Goal: Task Accomplishment & Management: Manage account settings

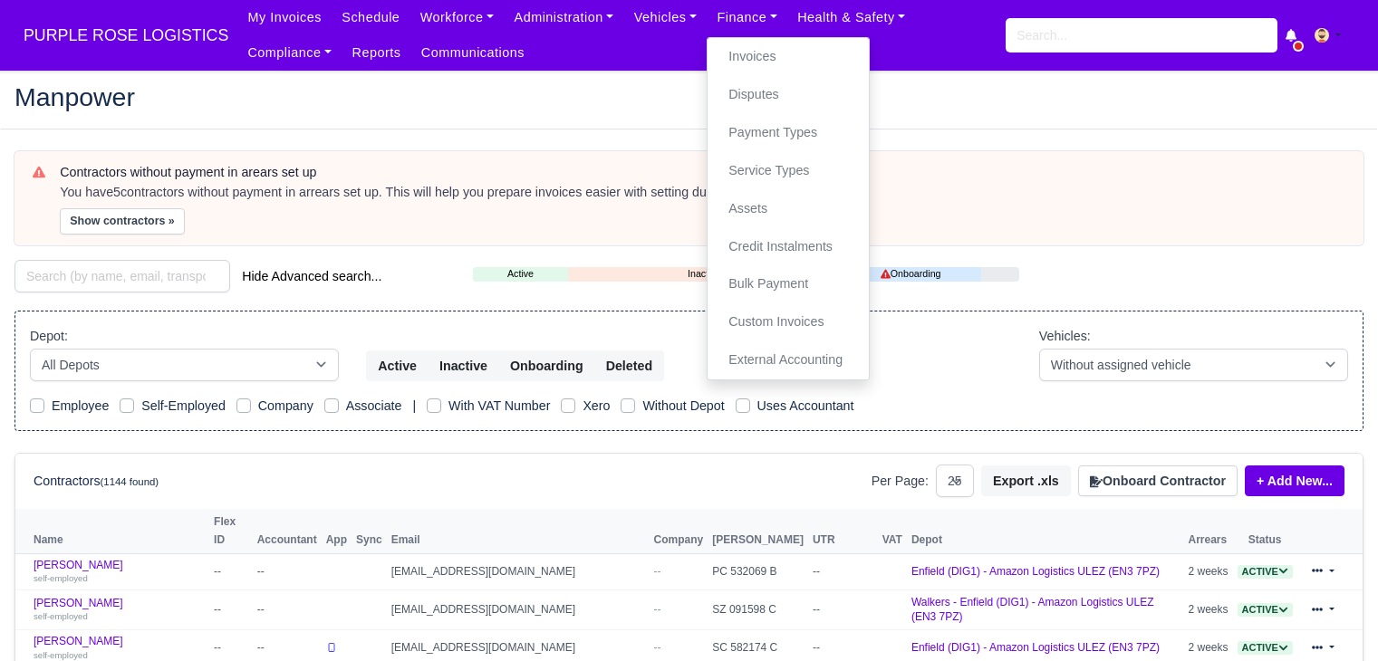
select select "25"
click at [715, 50] on link "Invoices" at bounding box center [788, 57] width 147 height 38
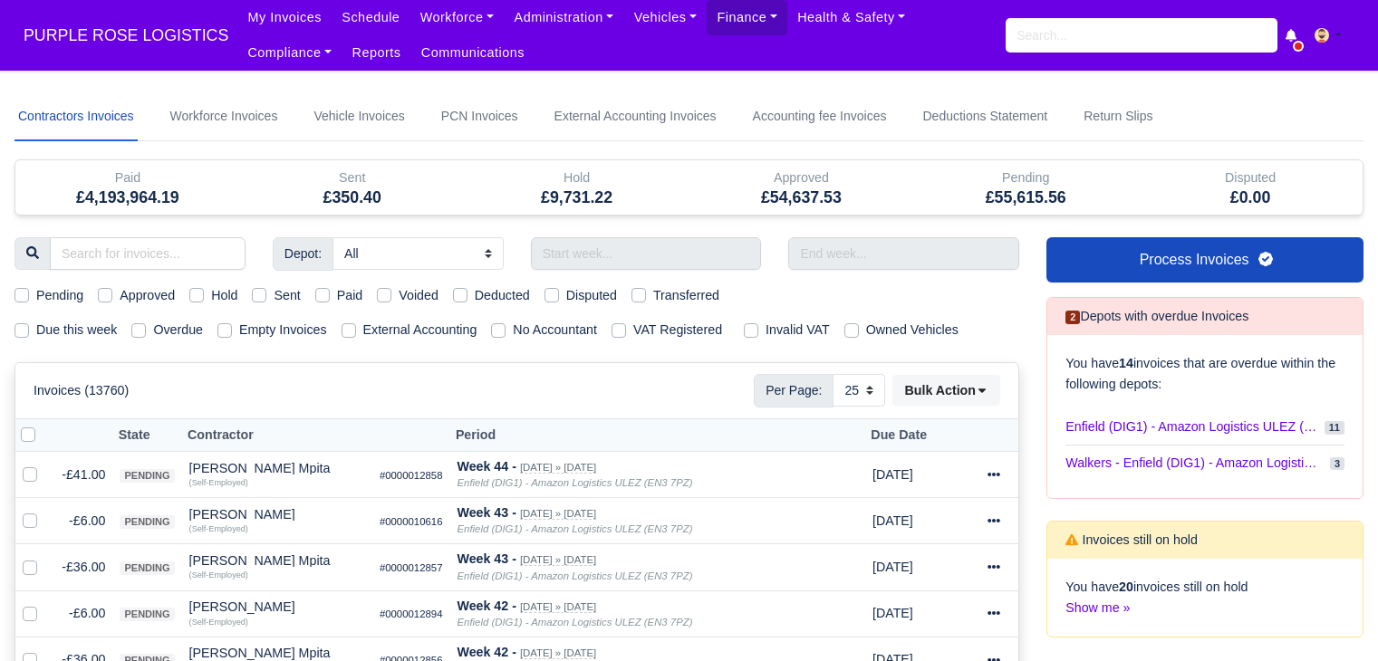
select select "25"
click at [649, 263] on input "text" at bounding box center [646, 253] width 231 height 33
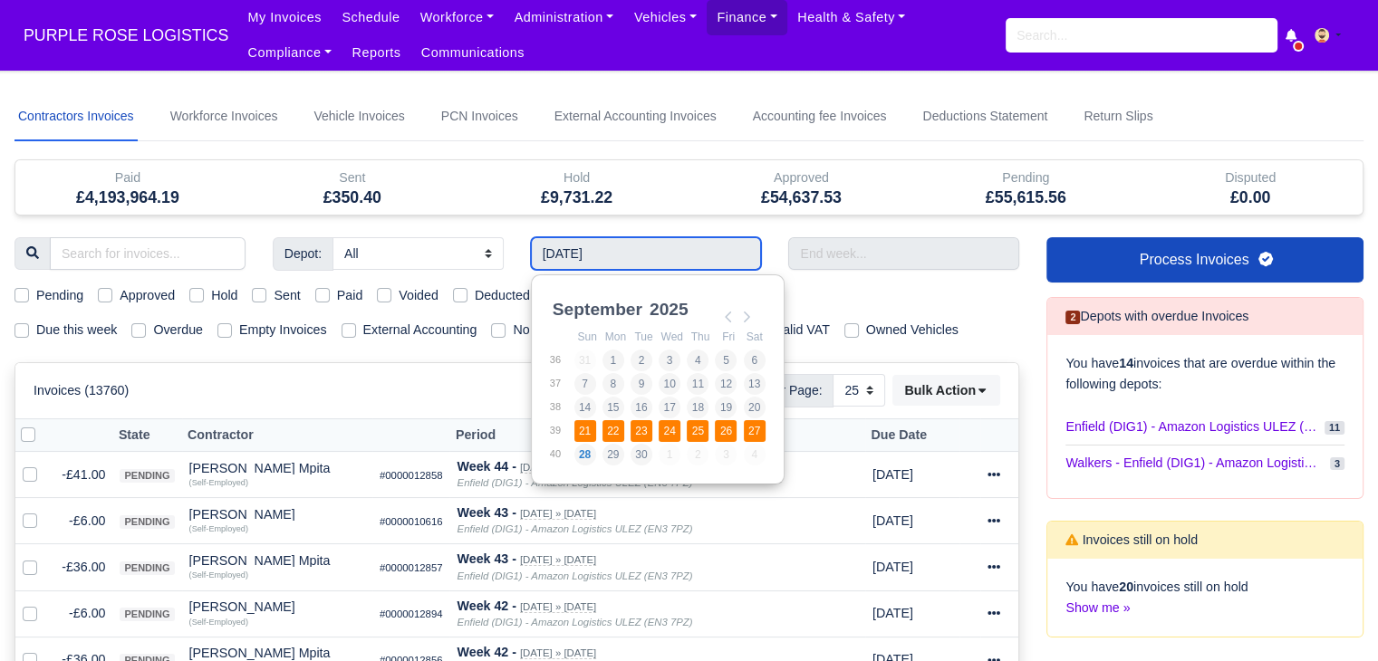
type input "21/09/2025 - 27/09/2025"
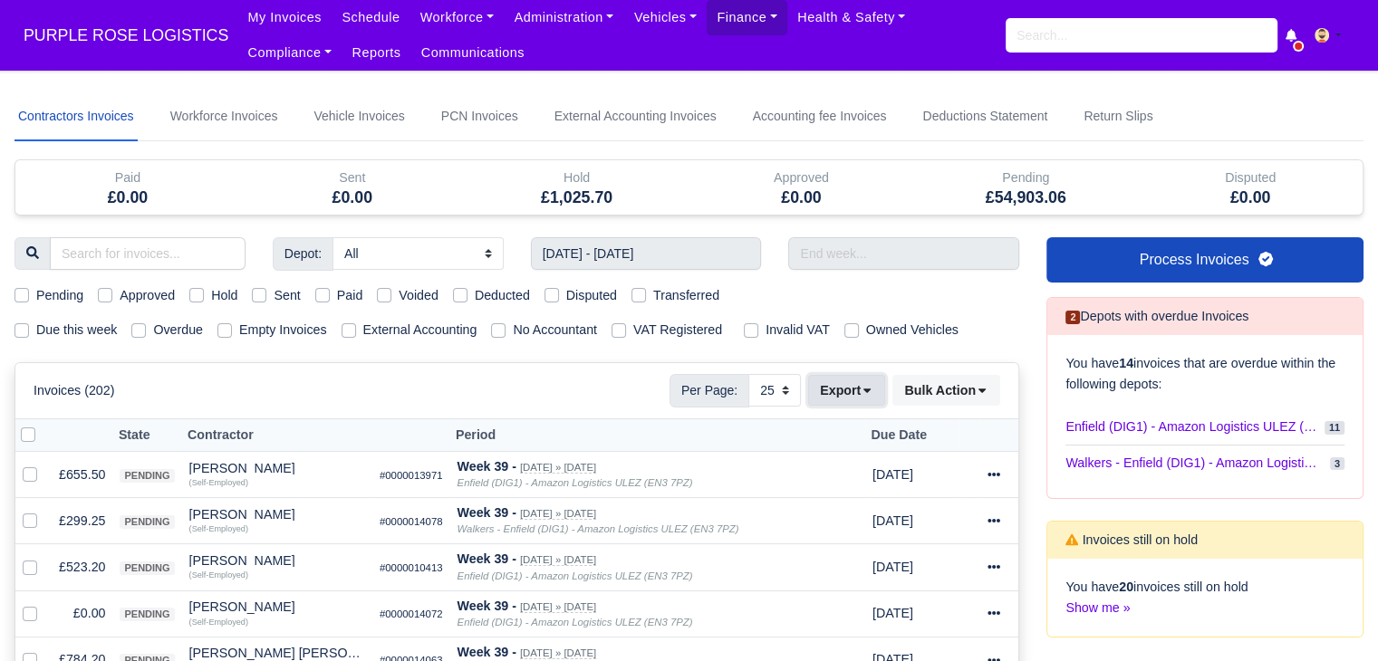
click at [840, 393] on button "Export" at bounding box center [846, 390] width 77 height 31
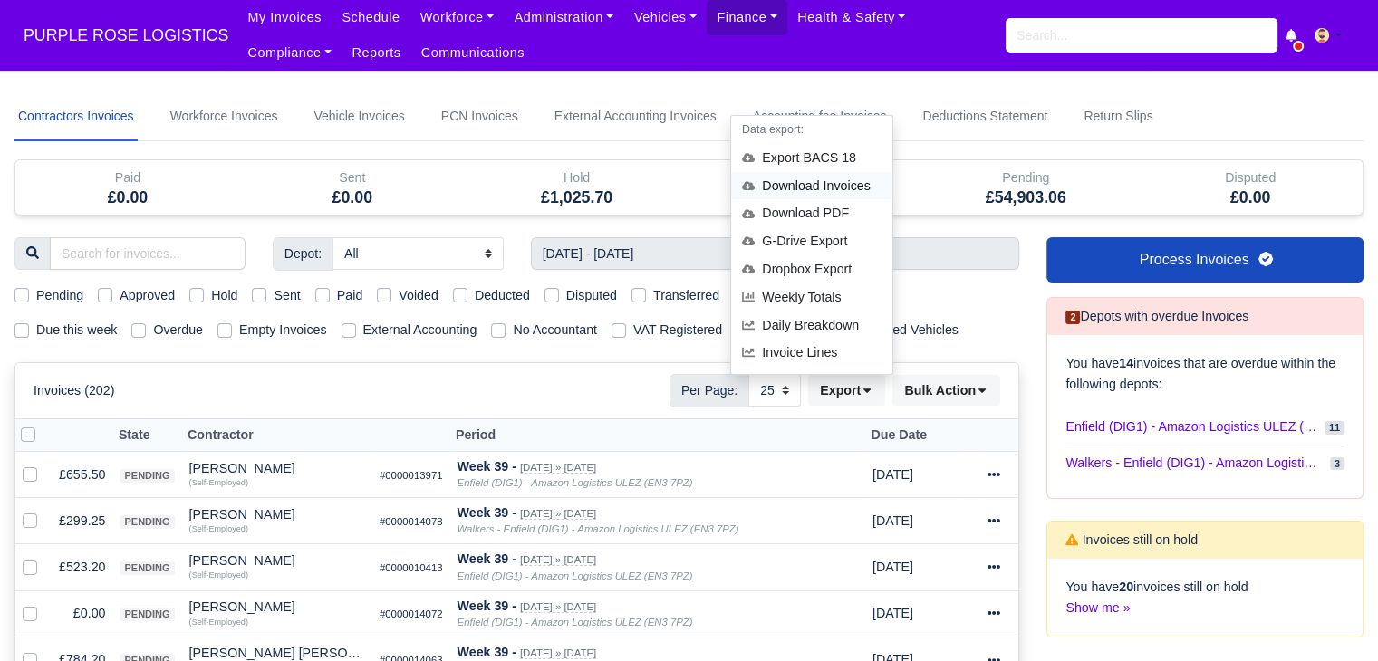
click at [841, 186] on div "Download Invoices" at bounding box center [811, 186] width 161 height 28
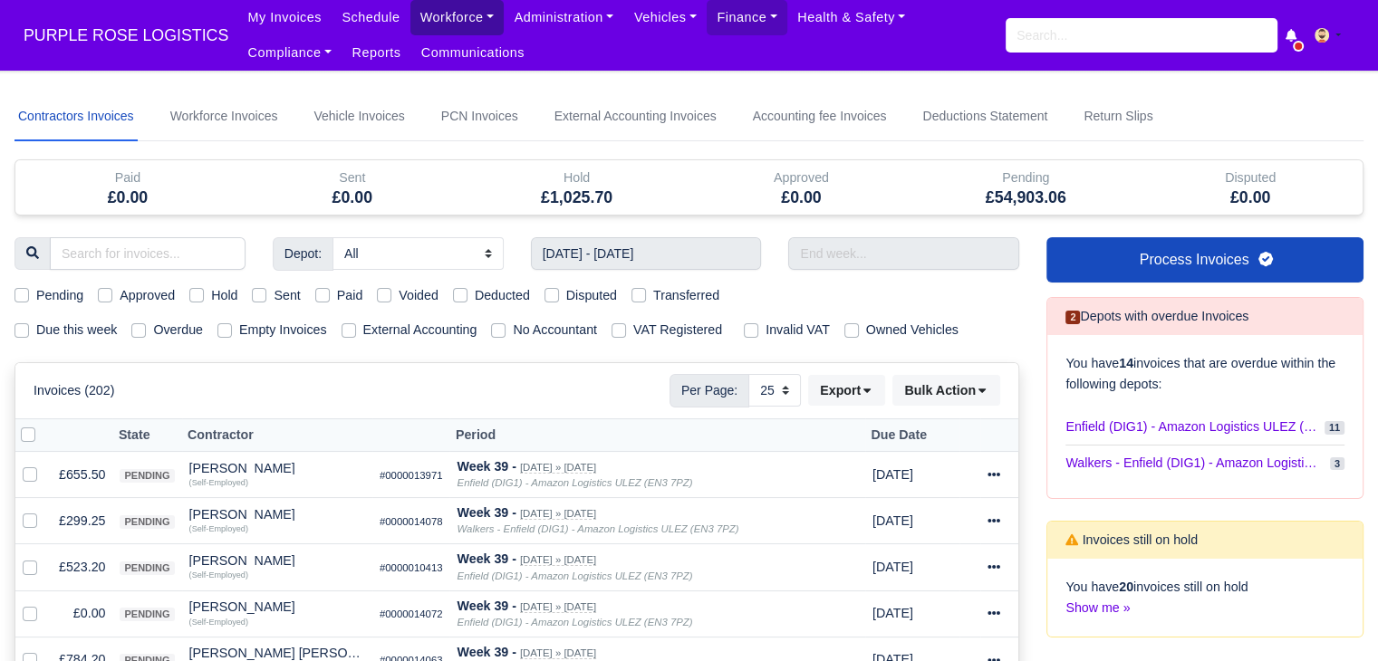
click at [410, 19] on link "Workforce" at bounding box center [457, 17] width 94 height 35
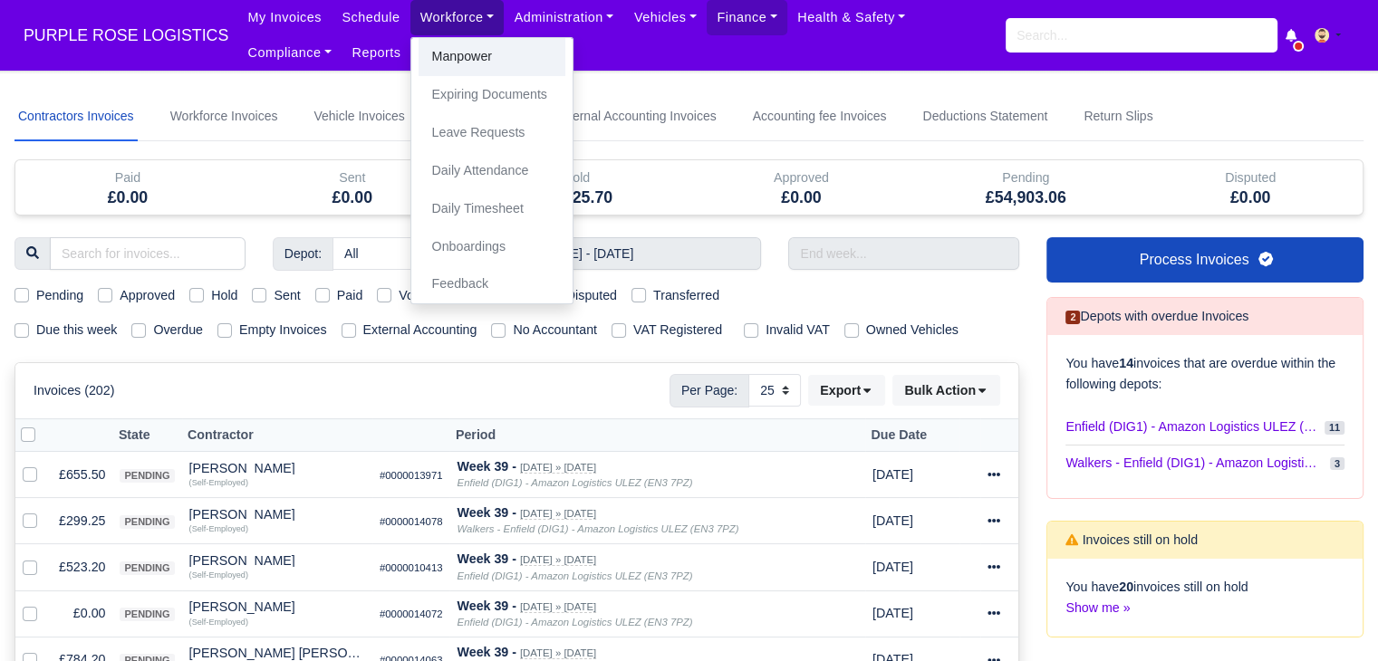
click at [419, 60] on link "Manpower" at bounding box center [492, 57] width 147 height 38
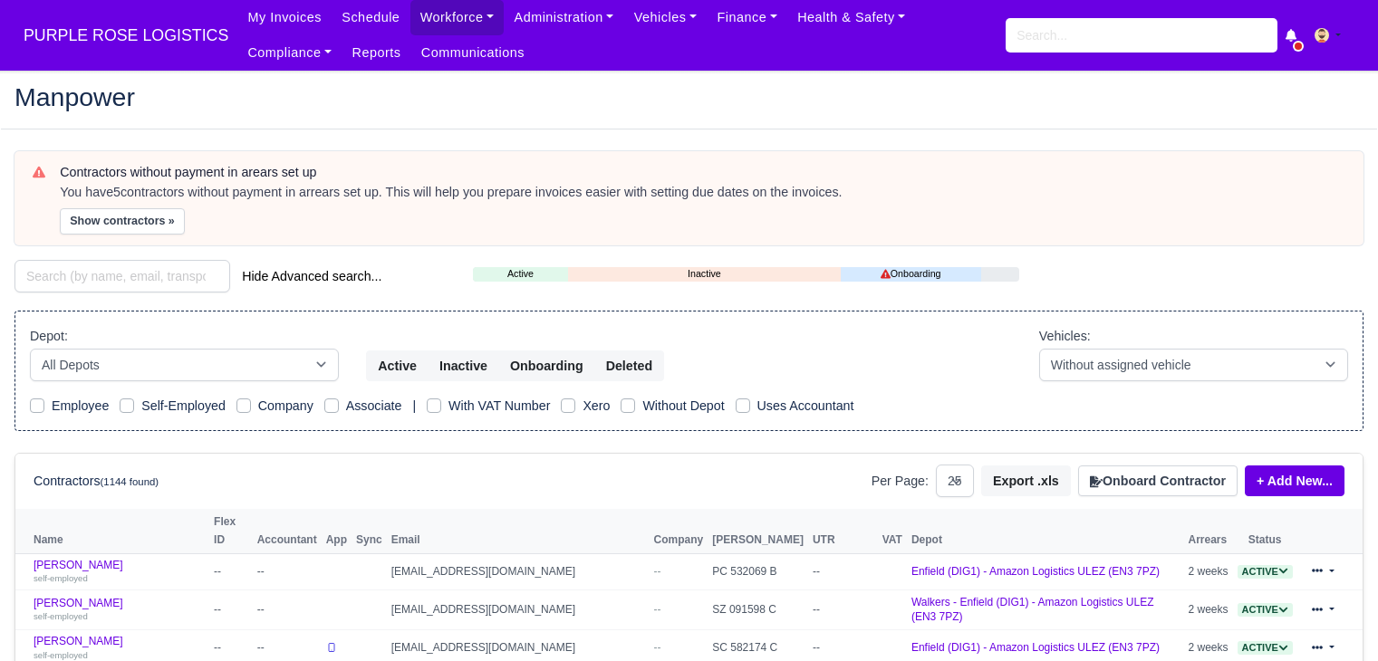
select select "25"
click at [133, 279] on input "search" at bounding box center [122, 276] width 216 height 33
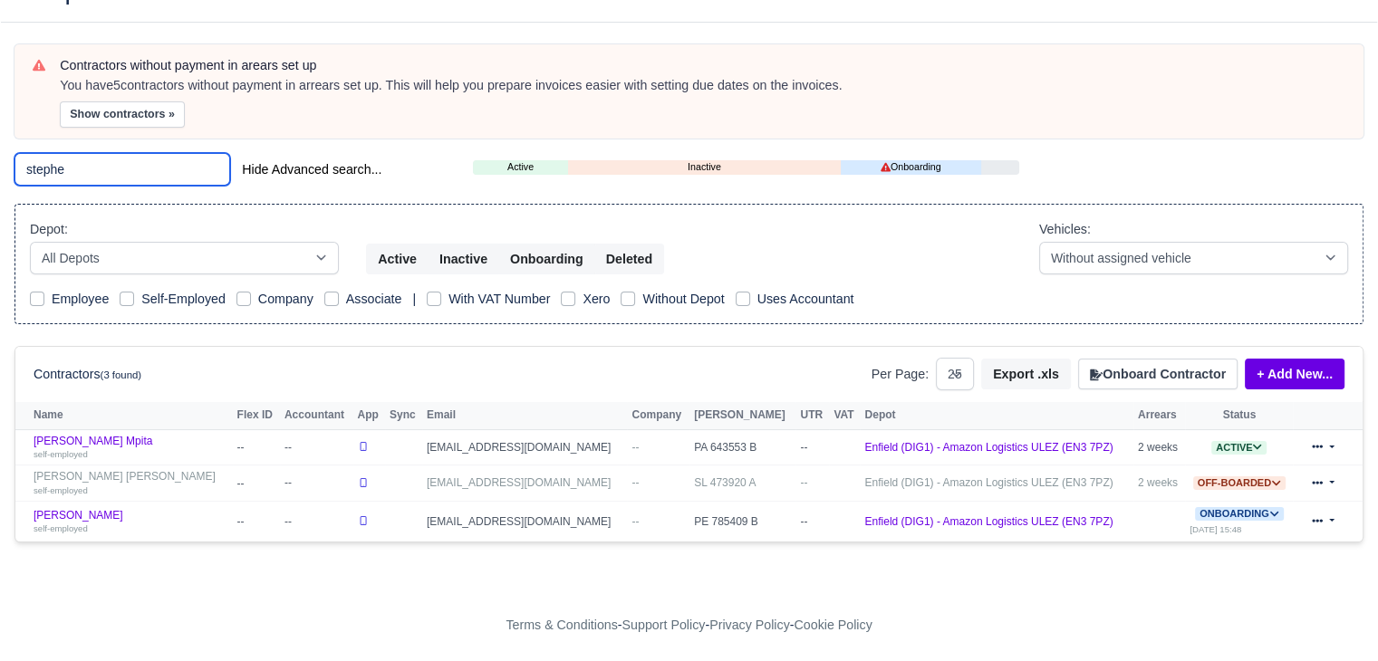
scroll to position [108, 0]
type input "stephe"
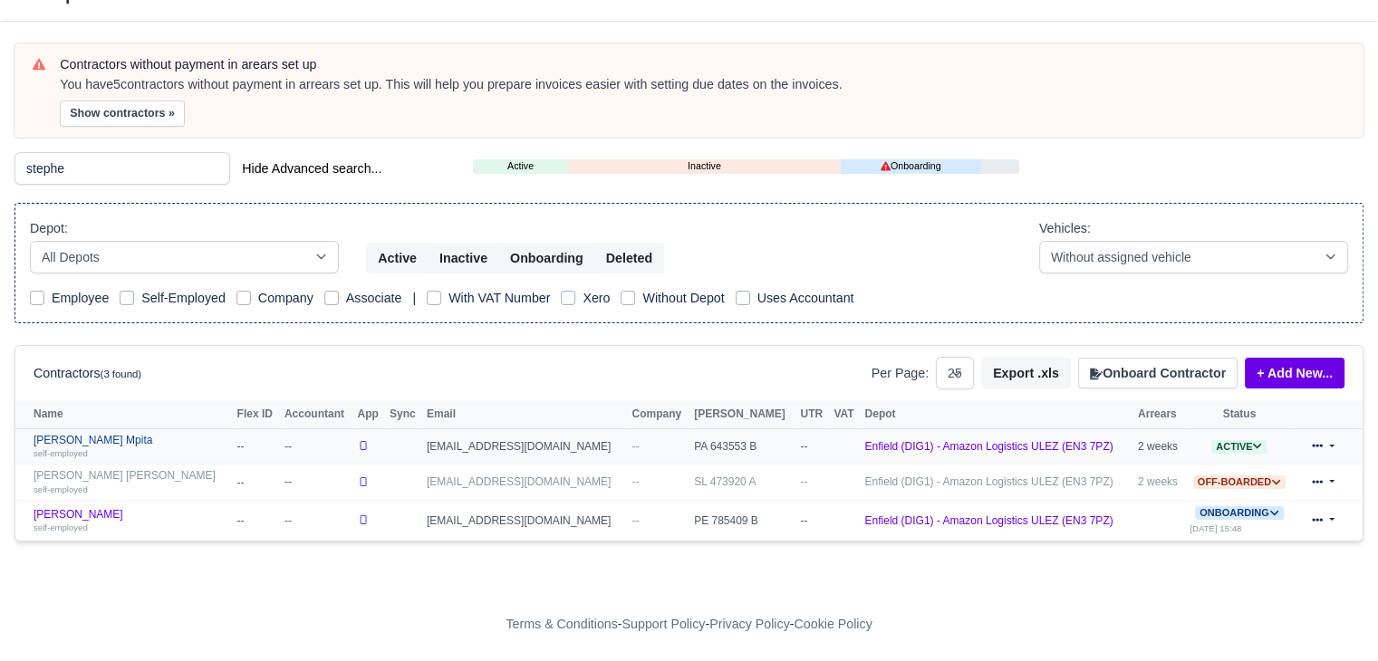
click at [118, 437] on link "Stephen Bondoki Mpita self-employed" at bounding box center [131, 447] width 195 height 26
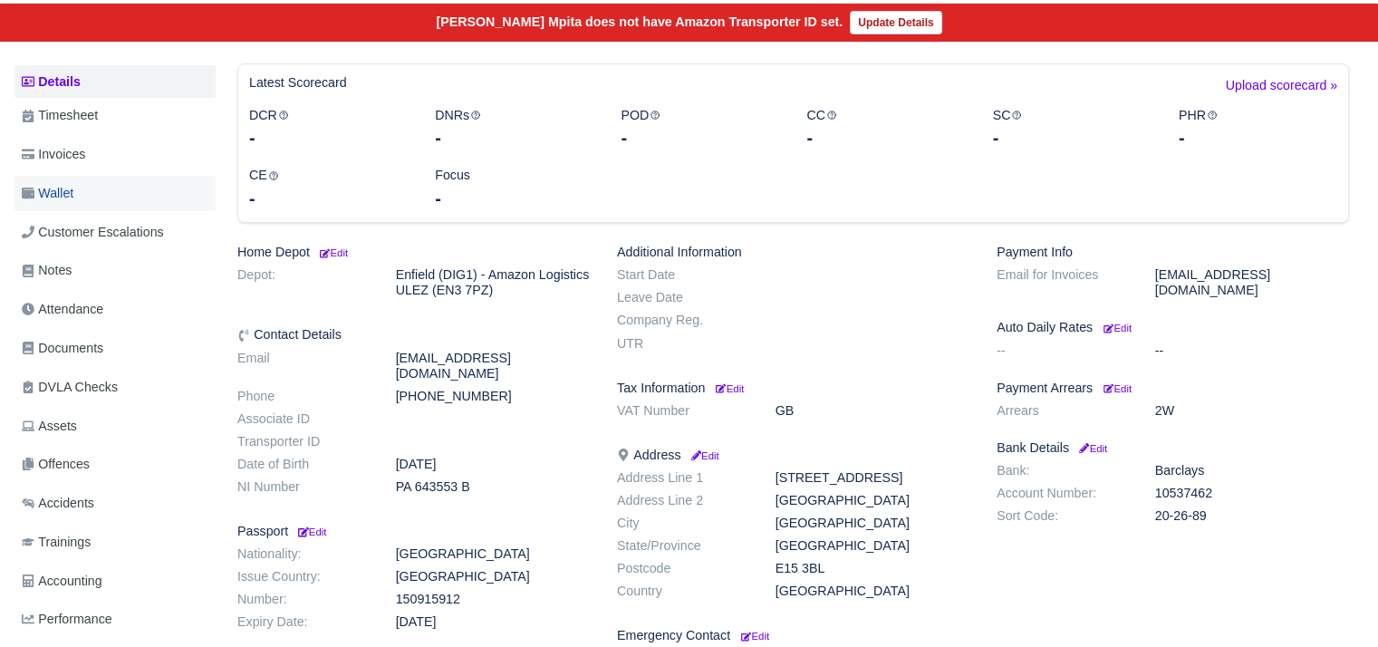
scroll to position [180, 0]
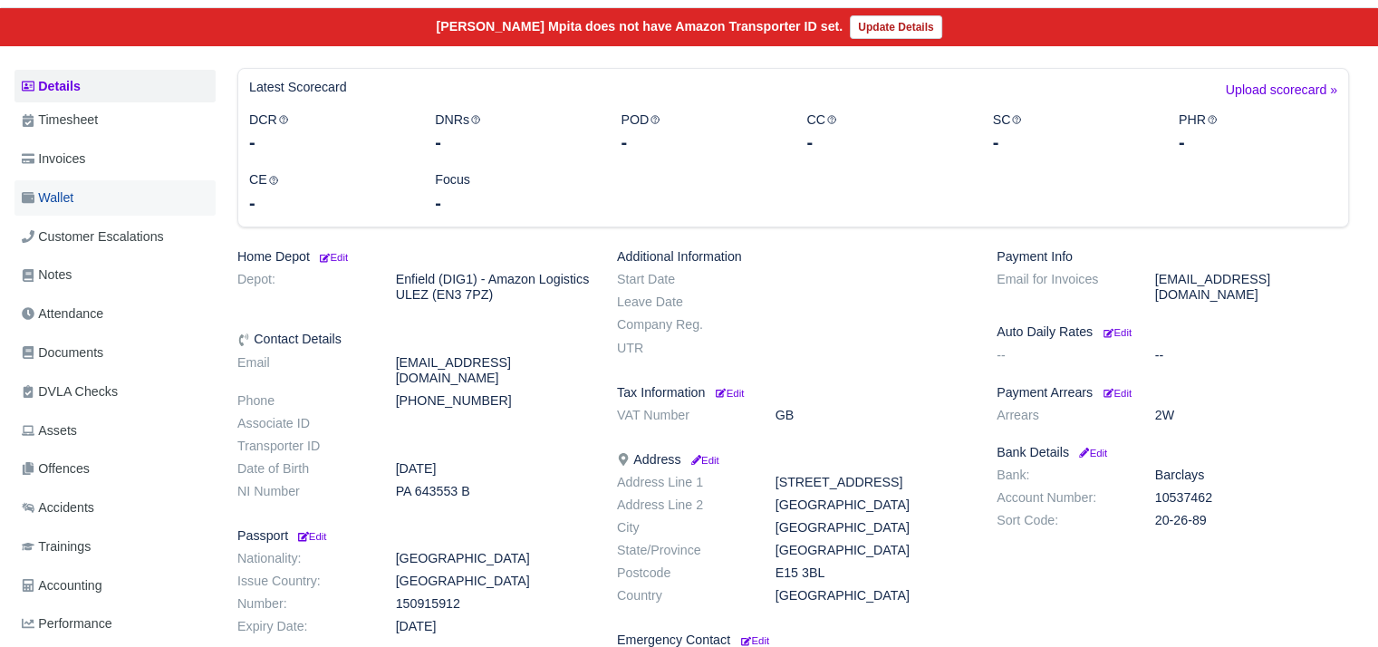
click at [93, 197] on link "Wallet" at bounding box center [114, 197] width 201 height 35
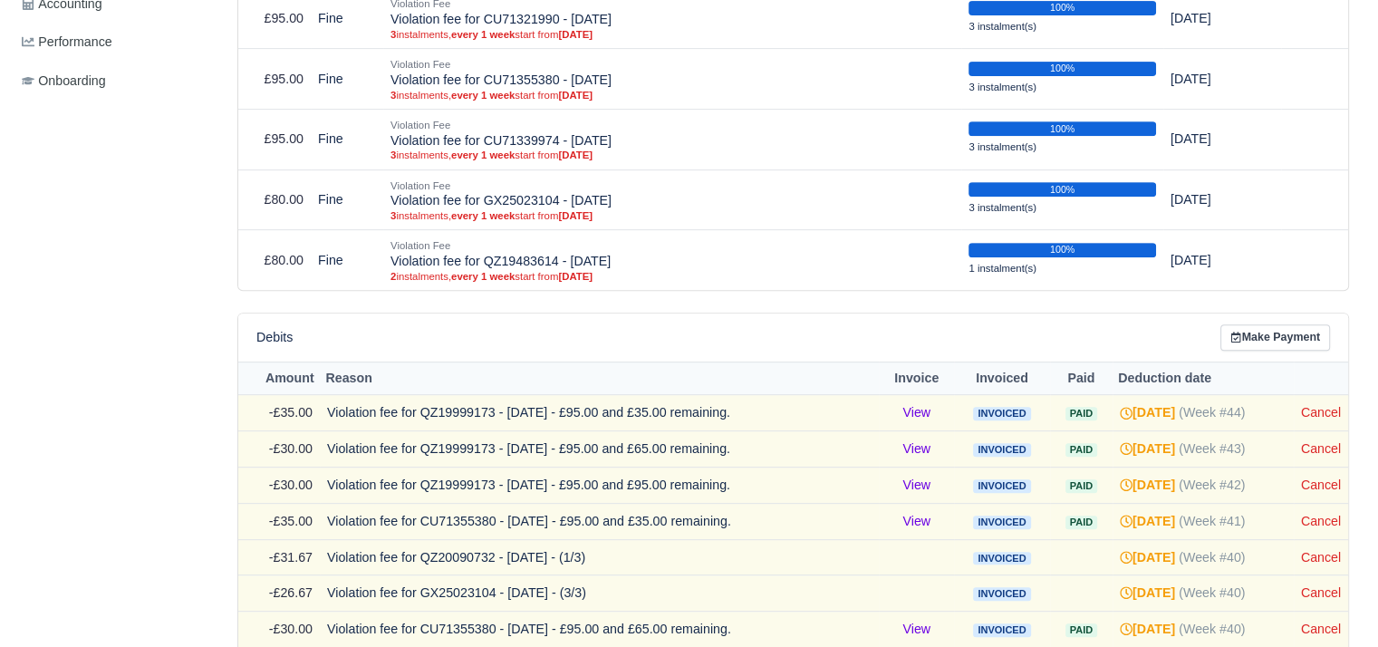
scroll to position [1106, 0]
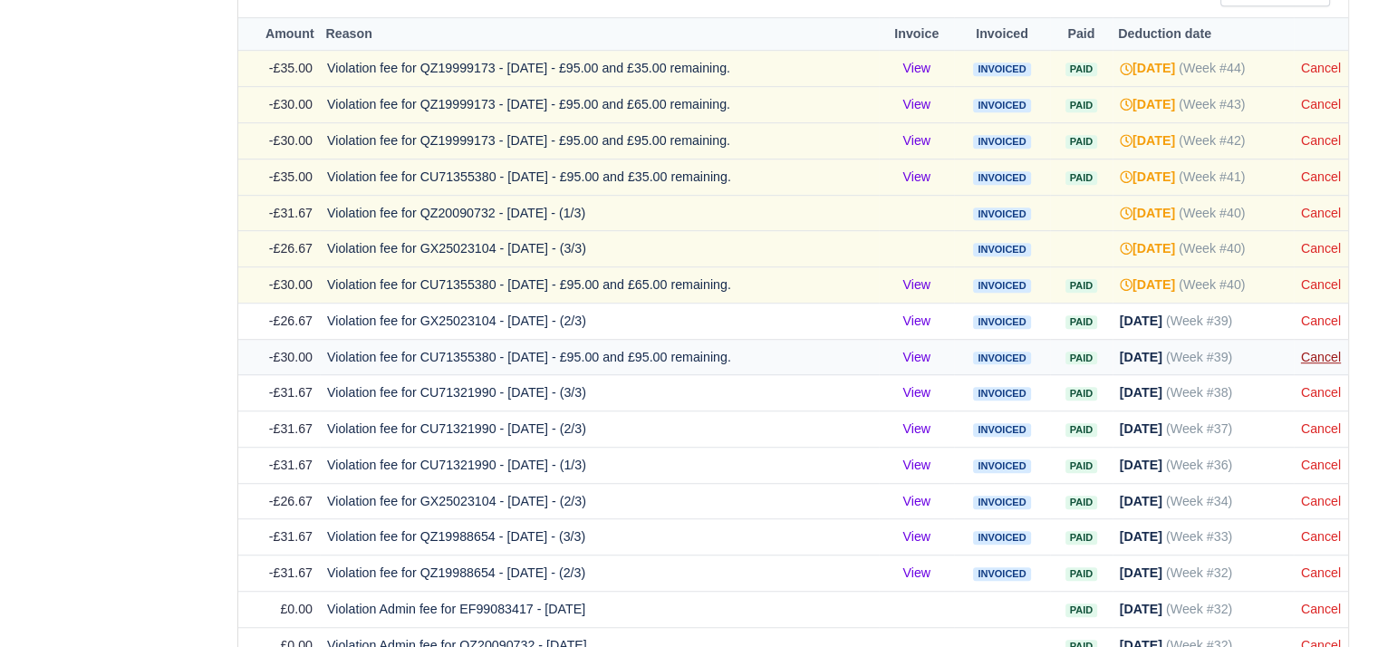
click at [1327, 350] on link "Cancel" at bounding box center [1321, 357] width 40 height 14
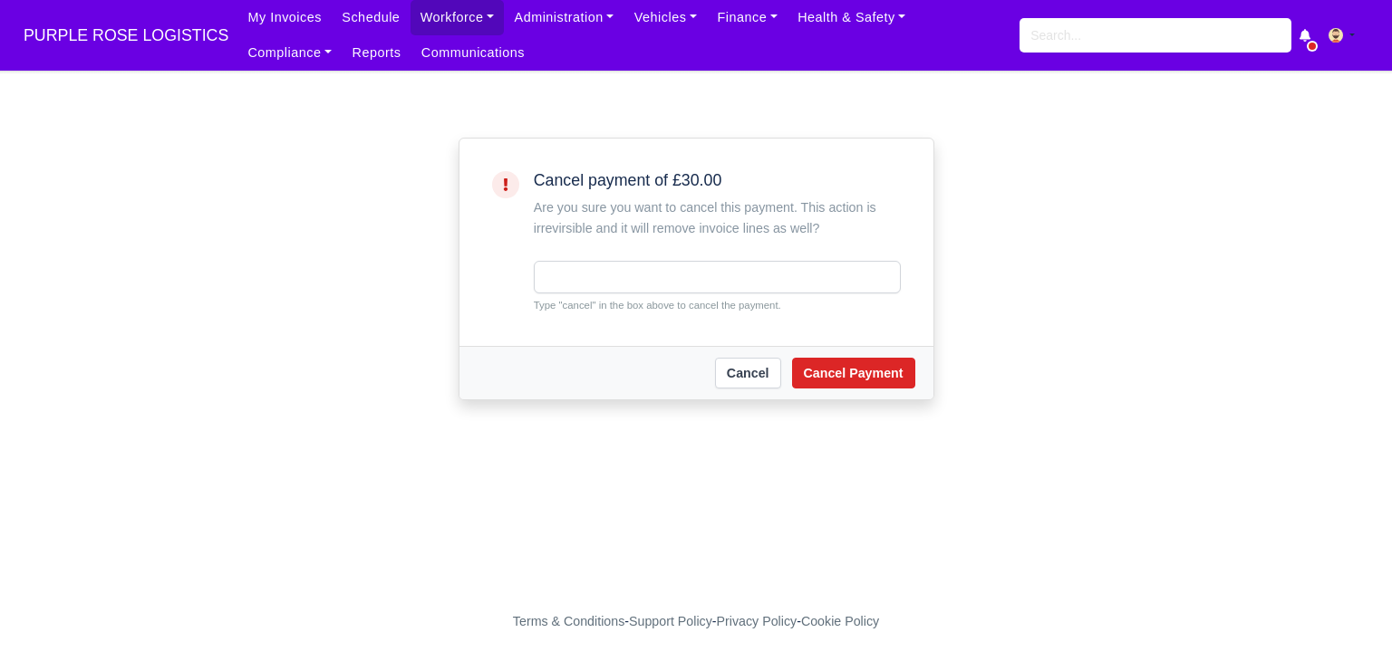
click at [667, 301] on small "Type "cancel" in the box above to cancel the payment." at bounding box center [717, 305] width 367 height 16
click at [662, 291] on input "text" at bounding box center [717, 277] width 367 height 33
type input "cancel"
click at [823, 370] on button "Cancel Payment" at bounding box center [853, 373] width 123 height 31
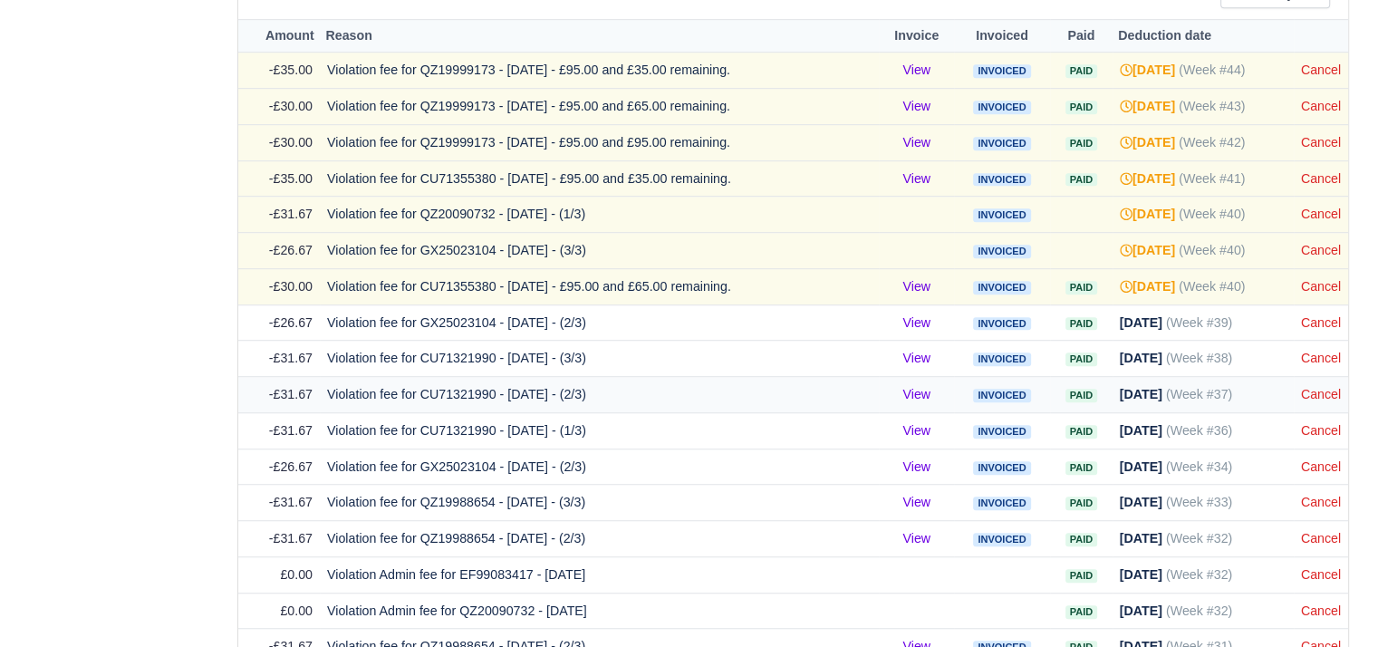
scroll to position [1124, 0]
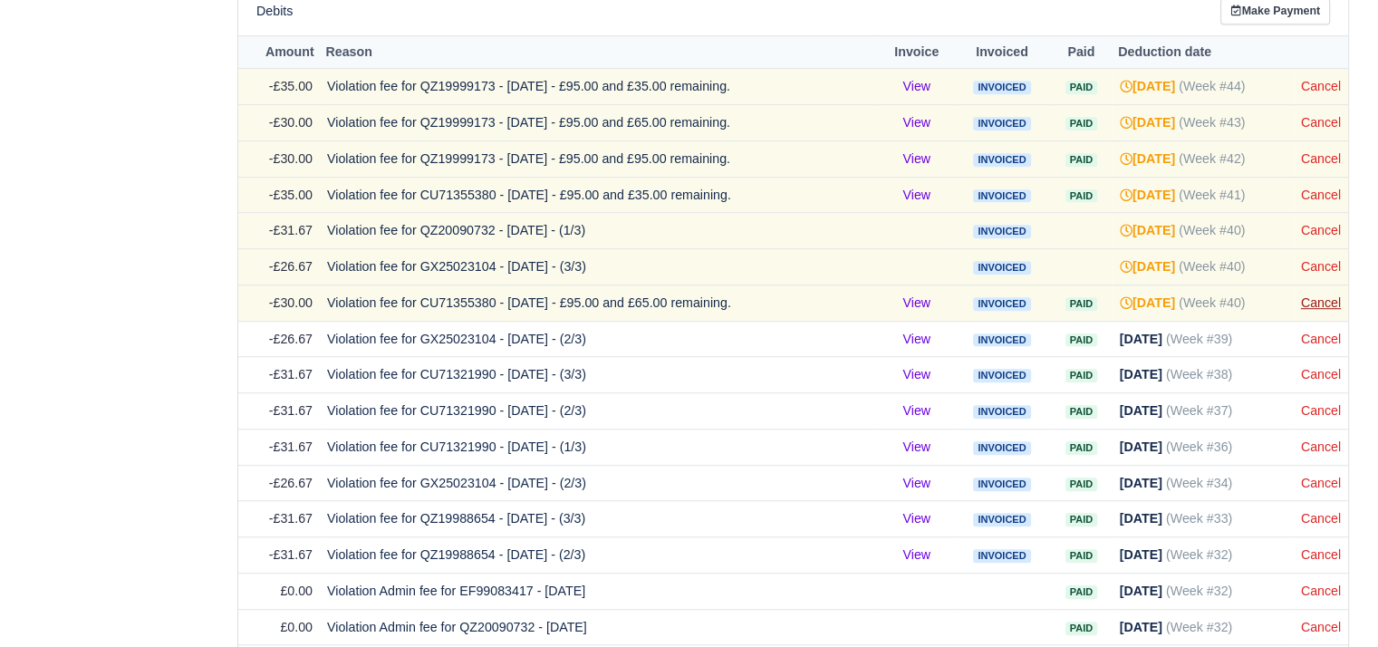
click at [1332, 295] on link "Cancel" at bounding box center [1321, 302] width 40 height 14
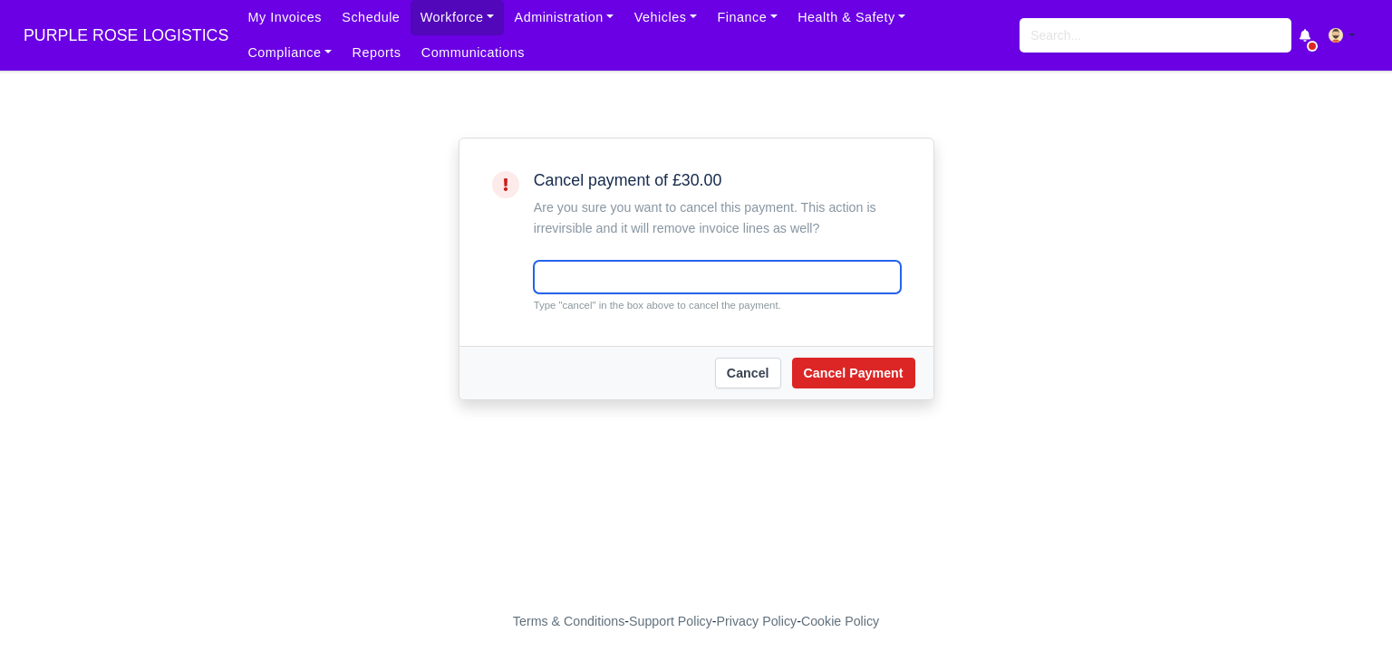
click at [710, 270] on input "text" at bounding box center [717, 277] width 367 height 33
type input "cancel"
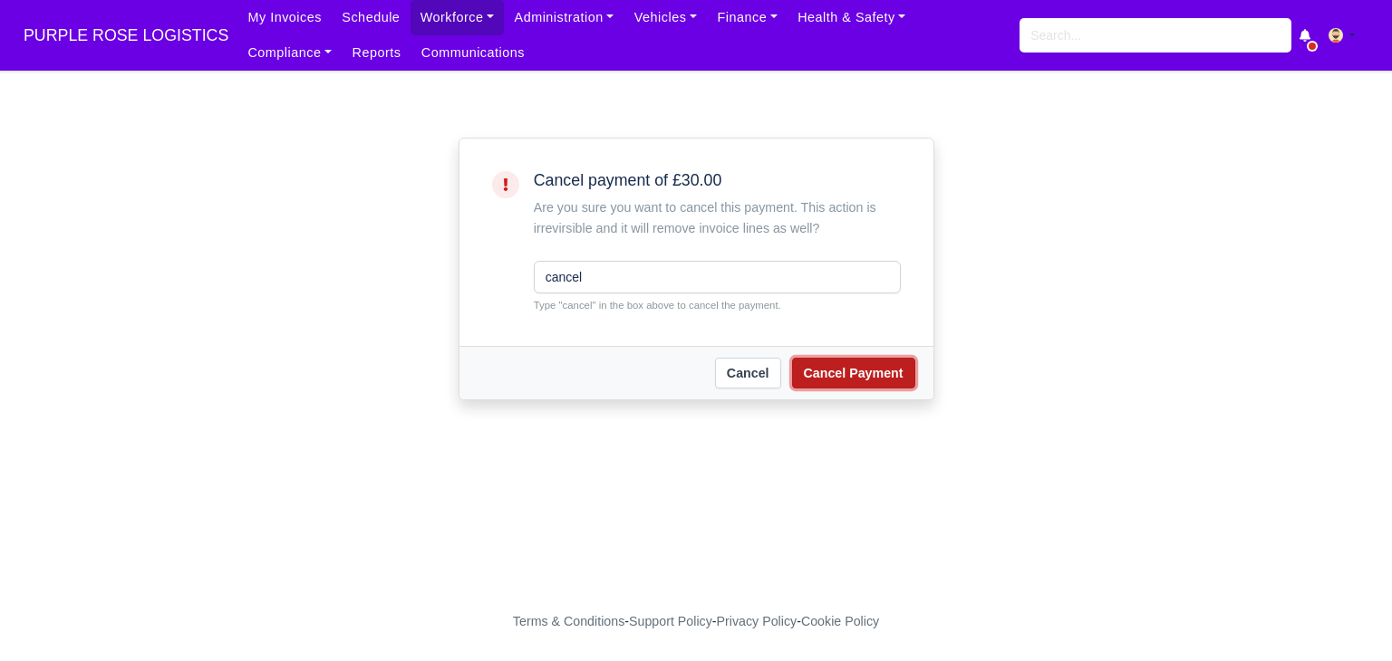
click at [828, 383] on button "Cancel Payment" at bounding box center [853, 373] width 123 height 31
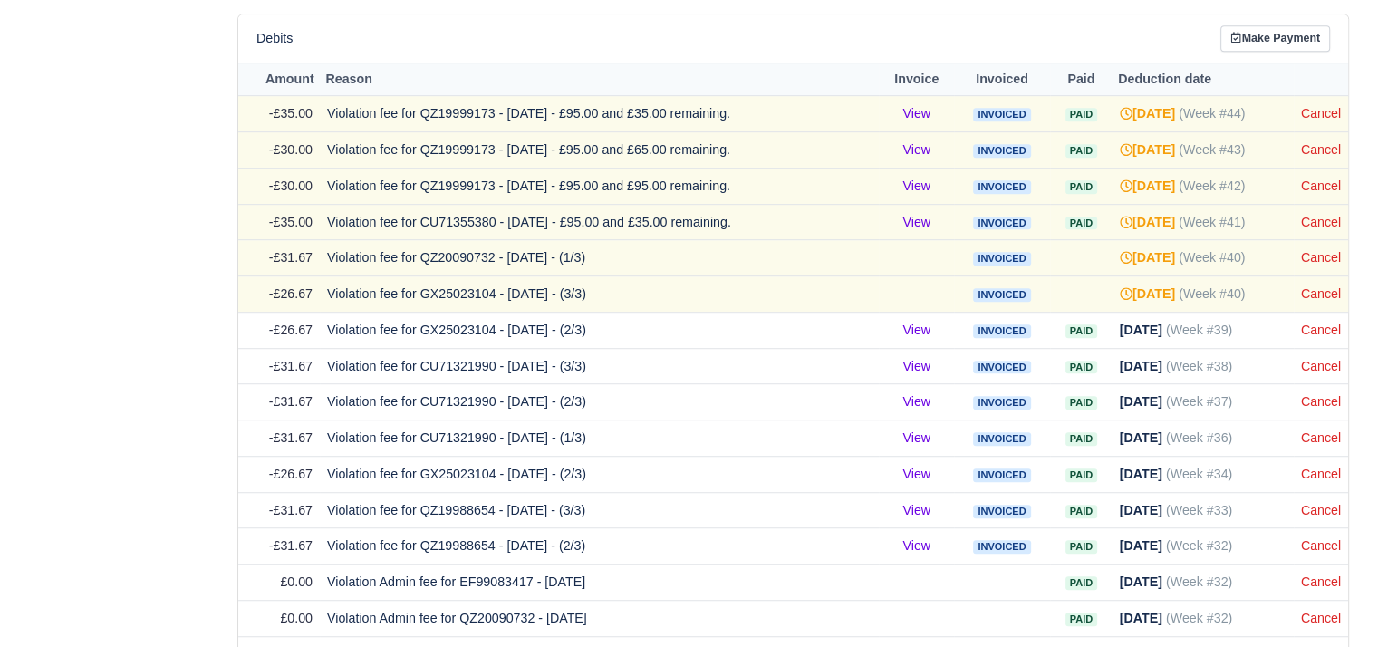
scroll to position [1097, 0]
click at [1328, 255] on link "Cancel" at bounding box center [1321, 256] width 40 height 14
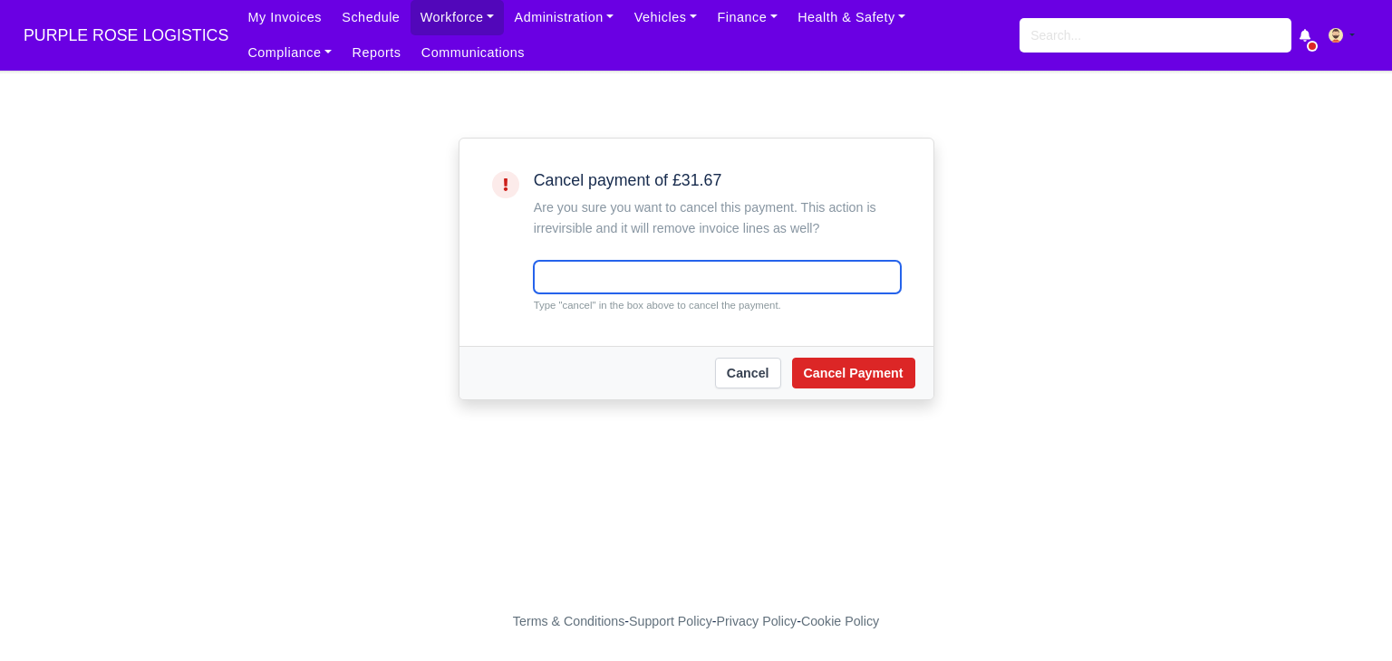
click at [576, 266] on input "text" at bounding box center [717, 277] width 367 height 33
type input "cancel"
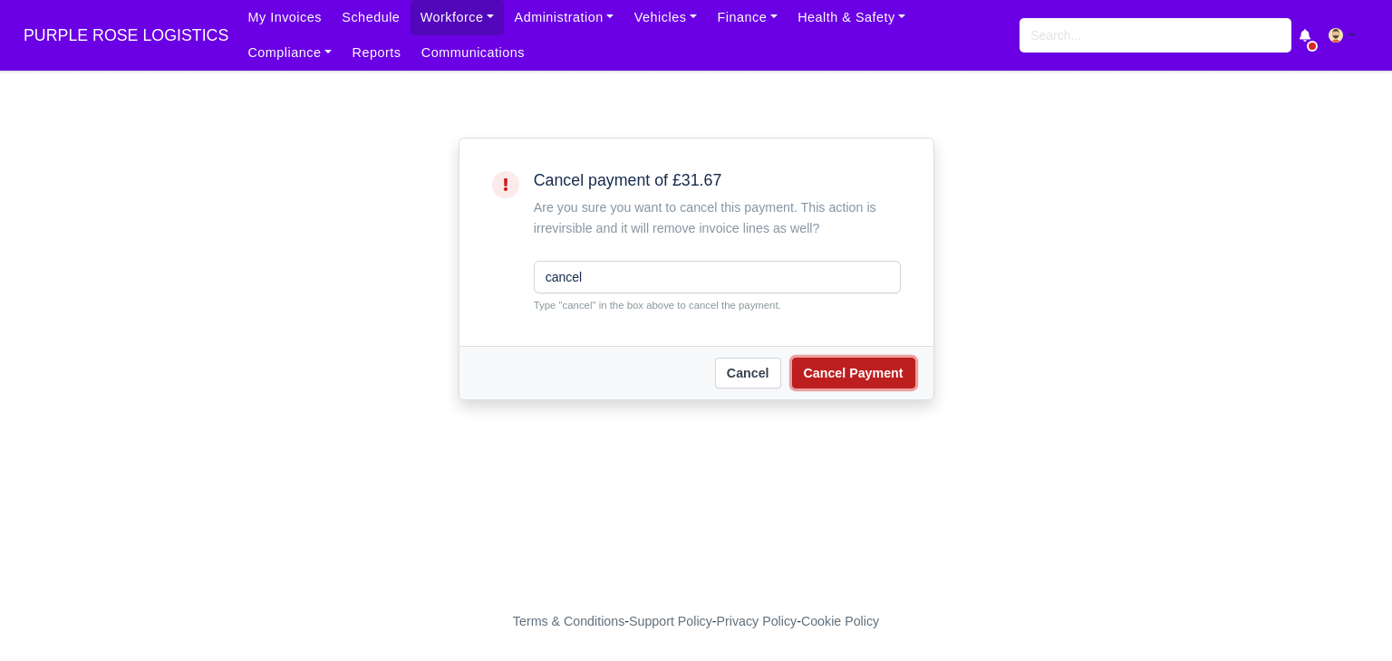
click at [832, 378] on button "Cancel Payment" at bounding box center [853, 373] width 123 height 31
